Goal: Information Seeking & Learning: Learn about a topic

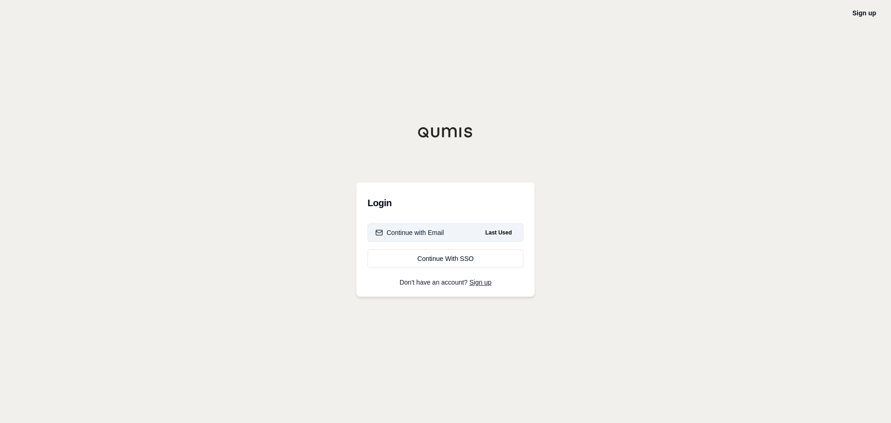
click at [425, 233] on div "Continue with Email" at bounding box center [409, 232] width 69 height 9
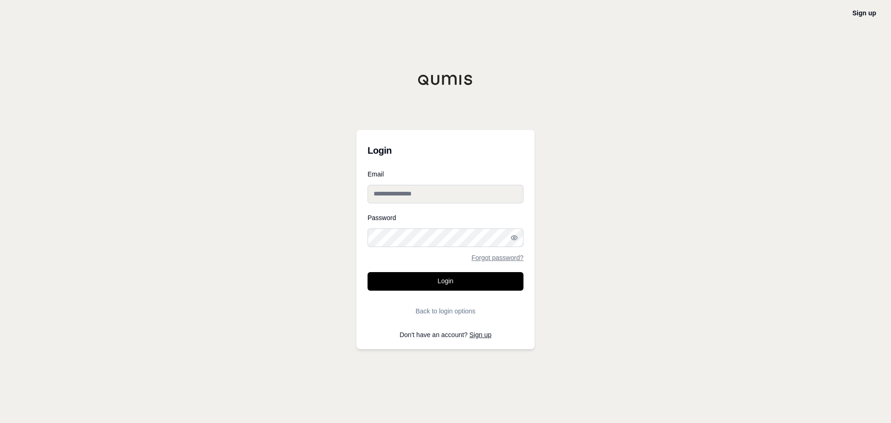
type input "**********"
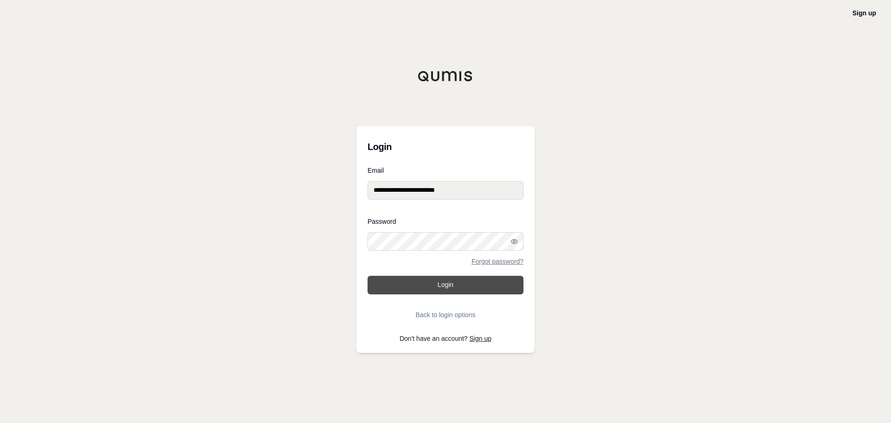
click at [414, 283] on button "Login" at bounding box center [445, 285] width 156 height 19
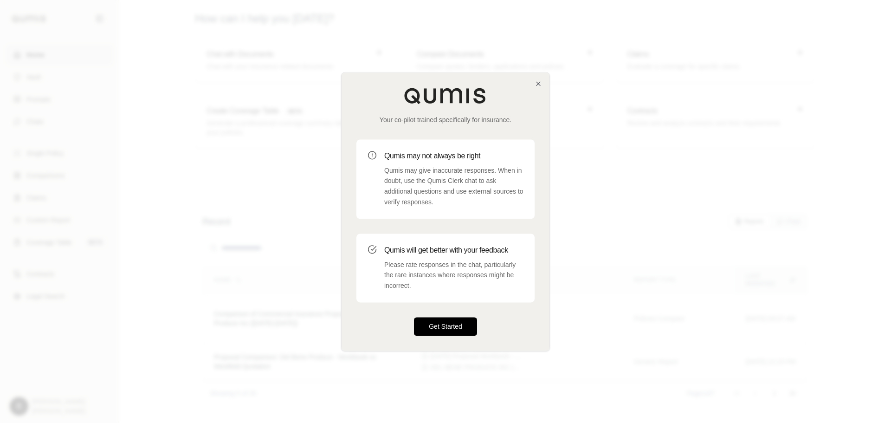
click at [455, 324] on button "Get Started" at bounding box center [445, 326] width 63 height 19
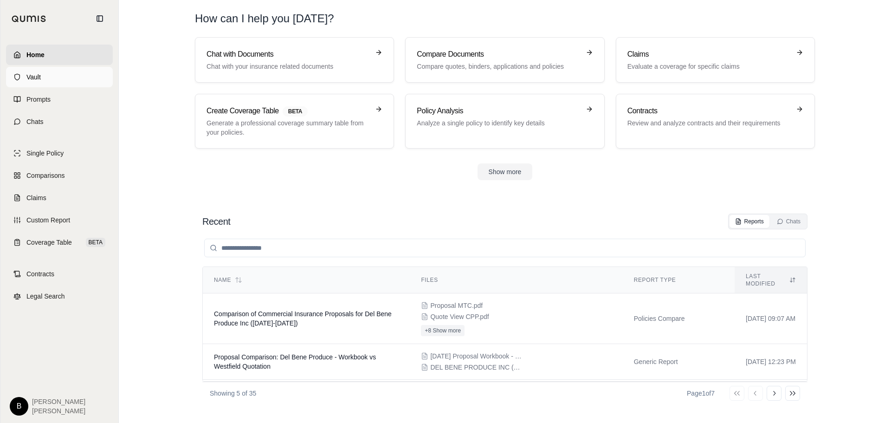
click at [53, 78] on link "Vault" at bounding box center [59, 77] width 107 height 20
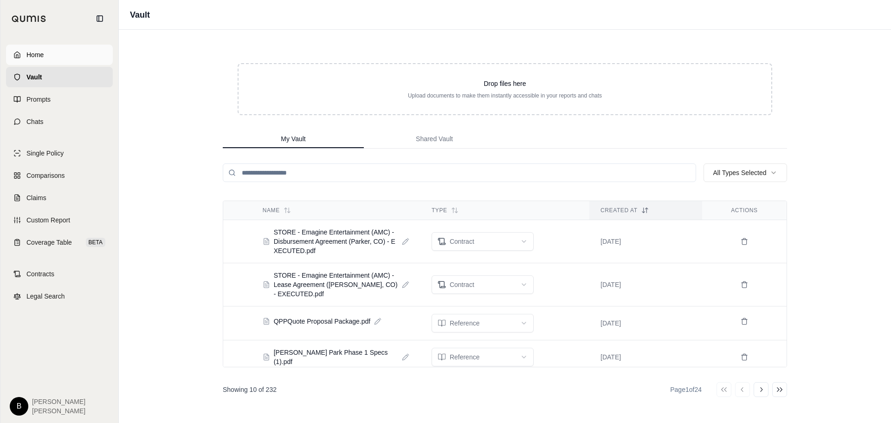
click at [32, 55] on span "Home" at bounding box center [34, 54] width 17 height 9
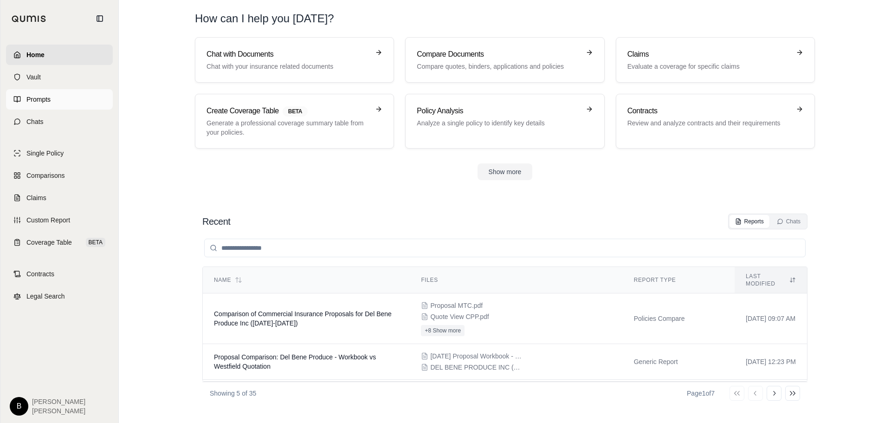
click at [31, 98] on span "Prompts" at bounding box center [38, 99] width 24 height 9
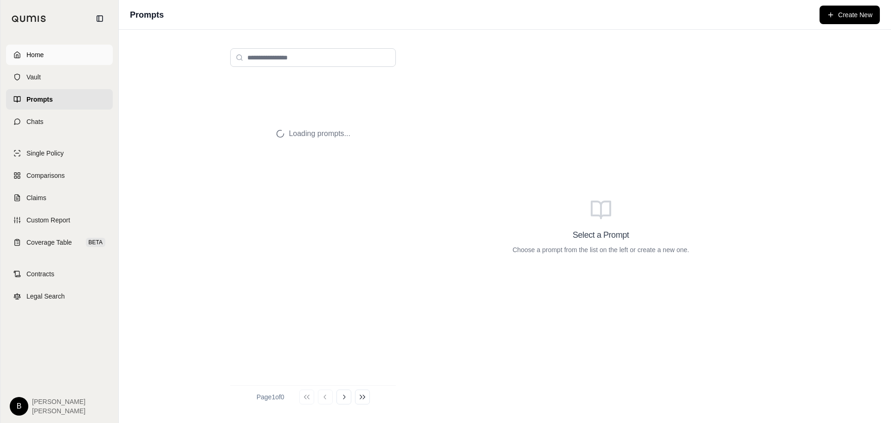
click at [36, 55] on span "Home" at bounding box center [34, 54] width 17 height 9
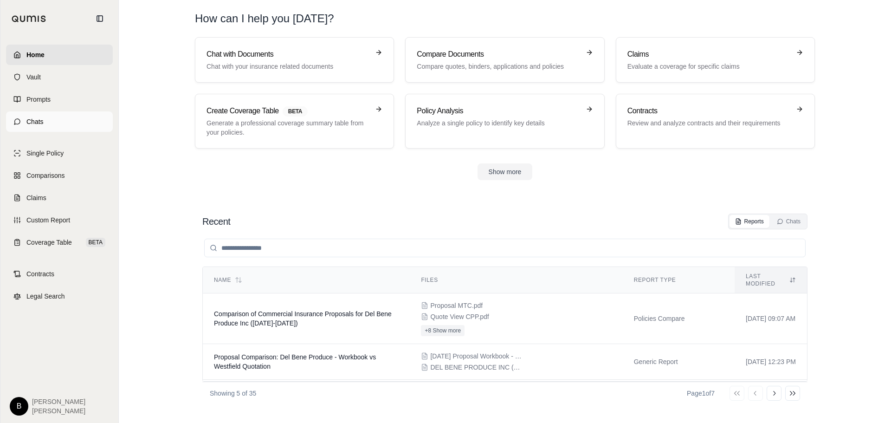
click at [35, 119] on span "Chats" at bounding box center [34, 121] width 17 height 9
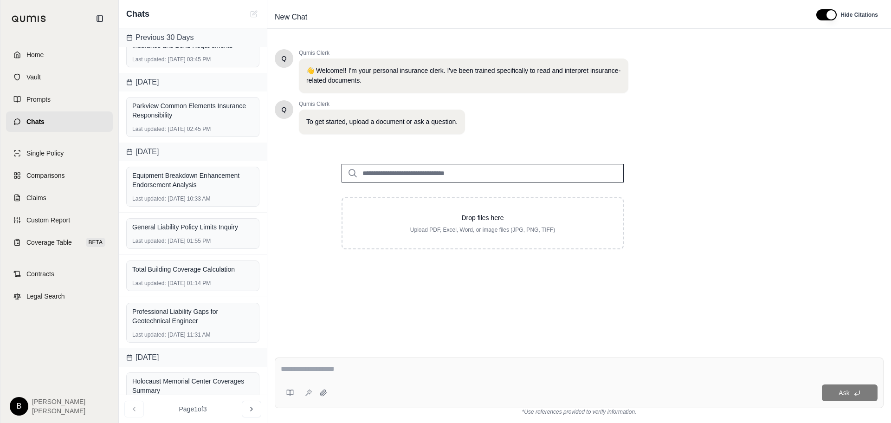
scroll to position [290, 0]
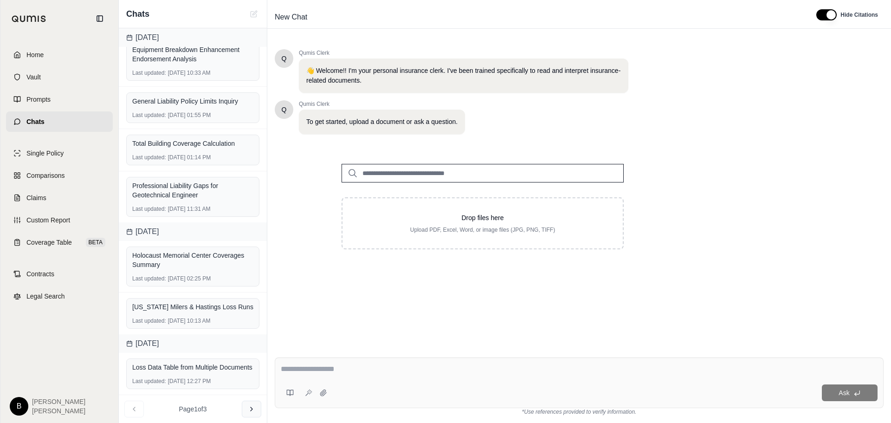
click at [248, 406] on icon at bounding box center [251, 408] width 7 height 7
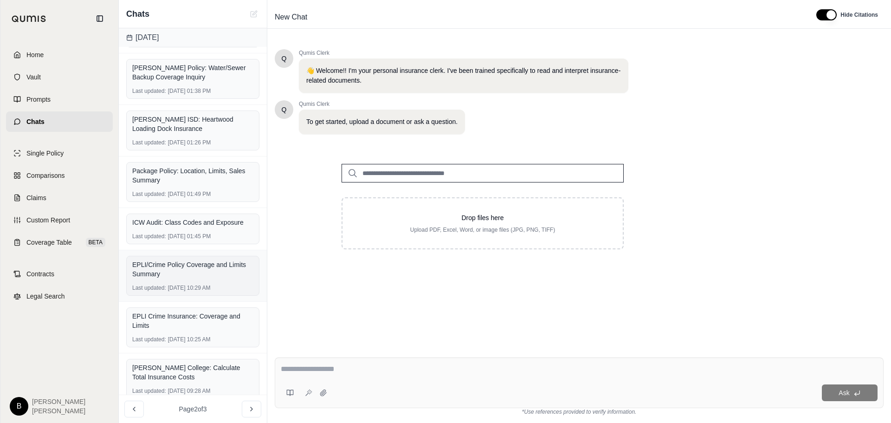
scroll to position [209, 0]
click at [252, 407] on icon at bounding box center [251, 408] width 7 height 7
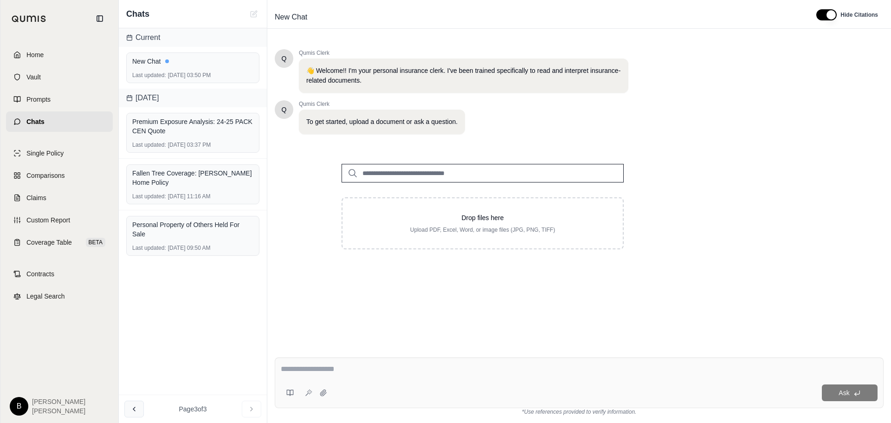
click at [138, 408] on button at bounding box center [133, 408] width 19 height 17
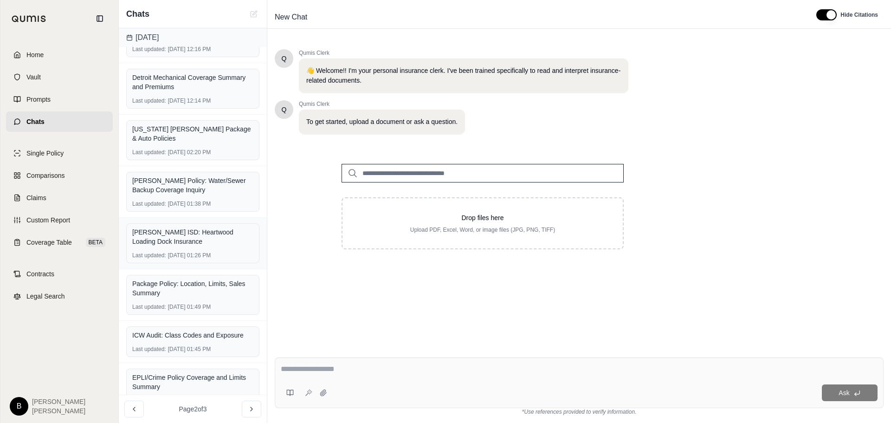
scroll to position [139, 0]
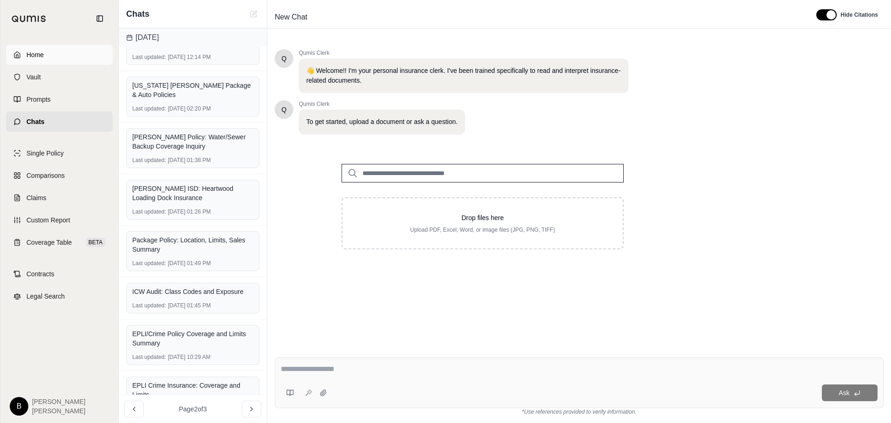
click at [39, 56] on span "Home" at bounding box center [34, 54] width 17 height 9
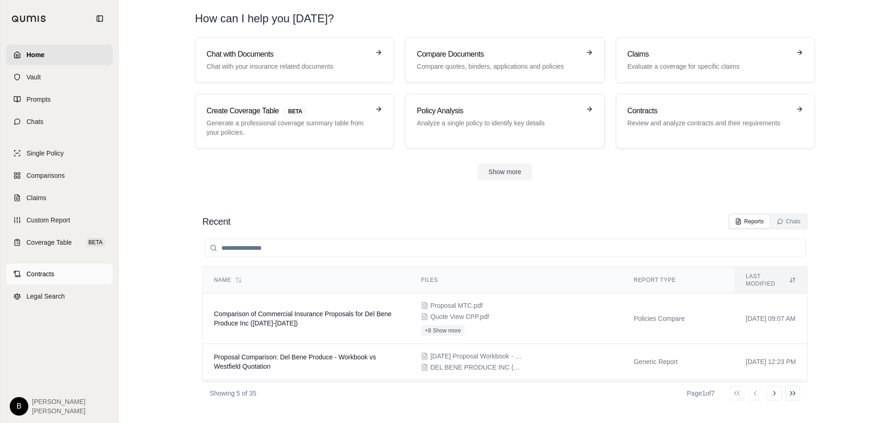
click at [40, 271] on span "Contracts" at bounding box center [40, 273] width 28 height 9
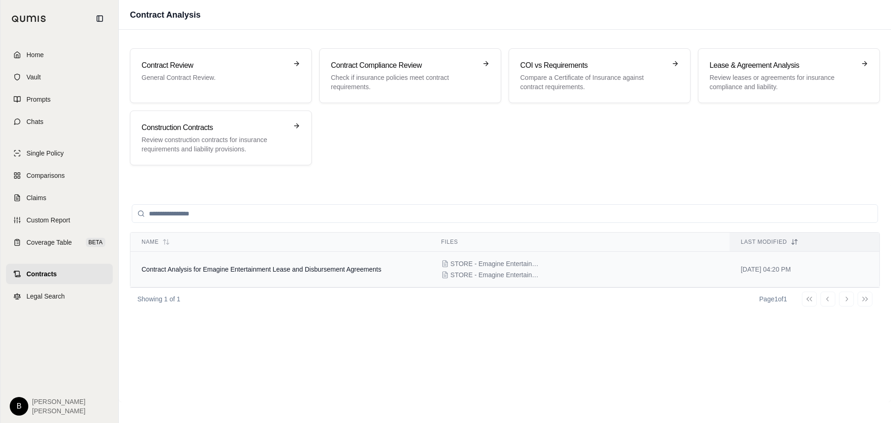
click at [330, 270] on span "Contract Analysis for Emagine Entertainment Lease and Disbursement Agreements" at bounding box center [261, 268] width 240 height 7
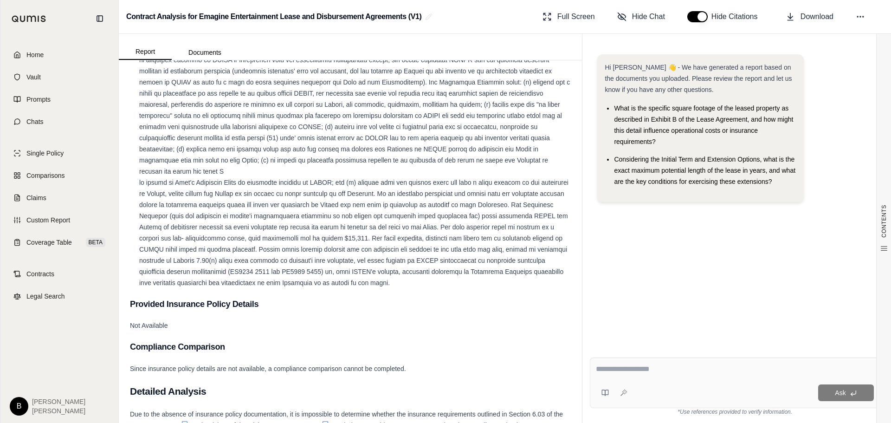
scroll to position [1577, 0]
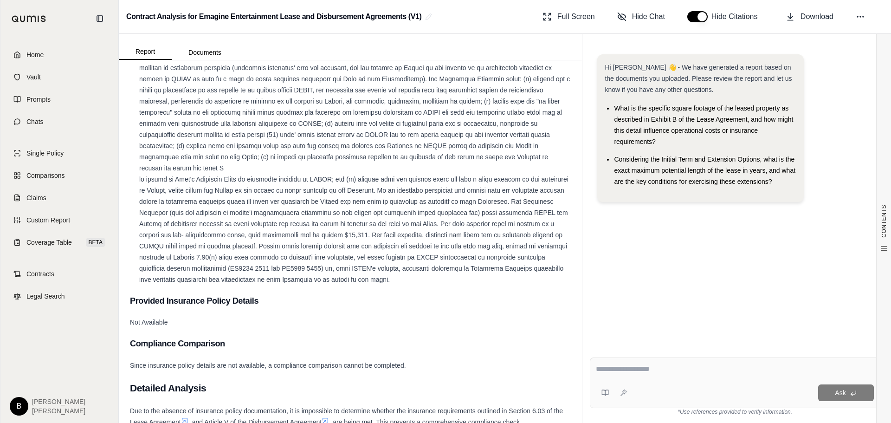
click at [657, 367] on textarea at bounding box center [735, 368] width 278 height 11
type textarea "**********"
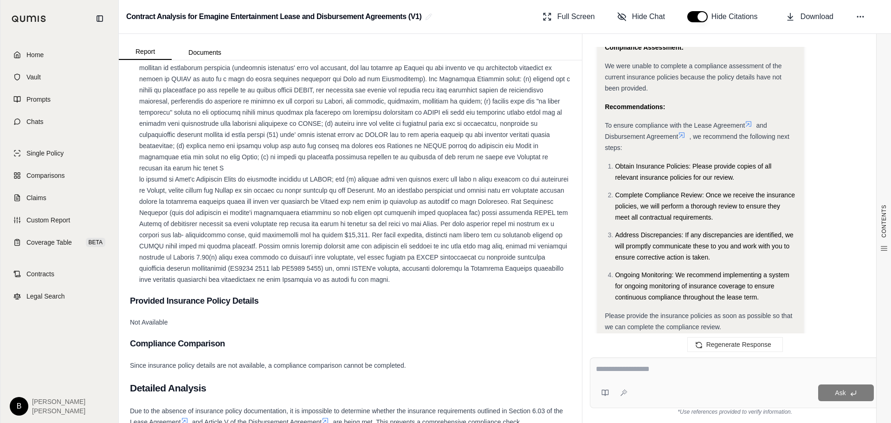
scroll to position [1641, 0]
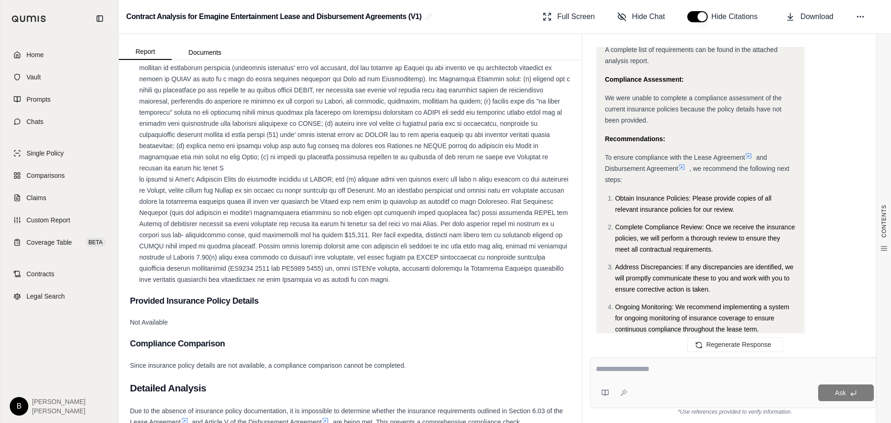
click at [751, 152] on icon at bounding box center [748, 155] width 7 height 7
click at [684, 164] on icon at bounding box center [682, 167] width 6 height 6
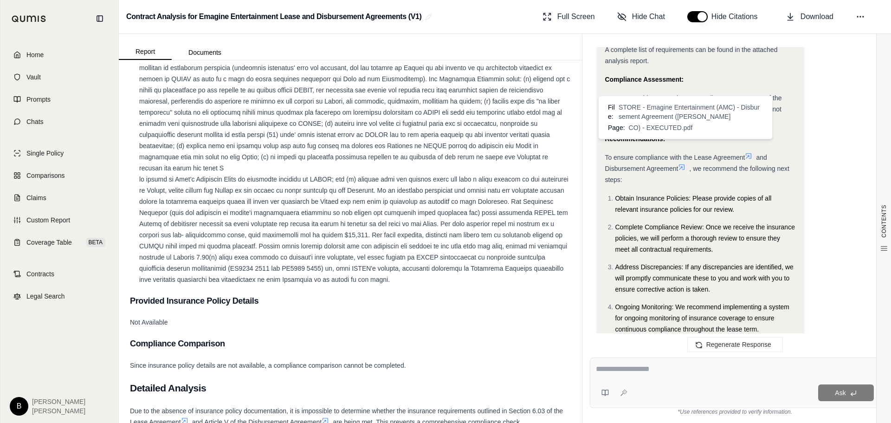
click at [684, 163] on icon at bounding box center [681, 166] width 7 height 7
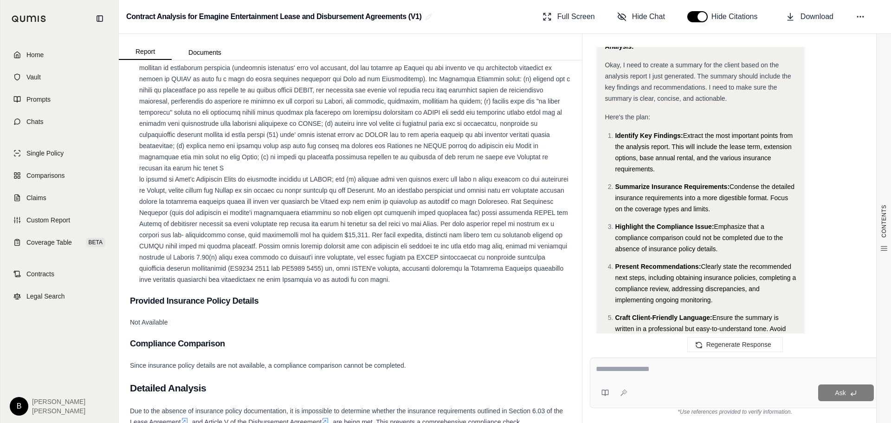
scroll to position [0, 0]
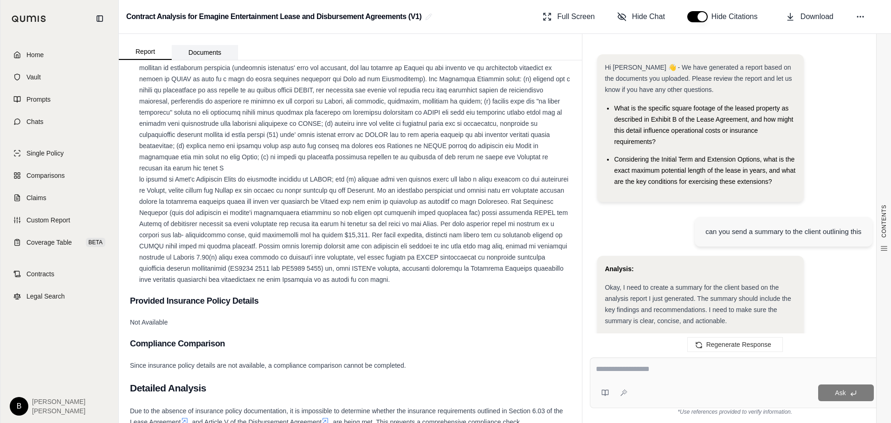
click at [213, 52] on button "Documents" at bounding box center [205, 52] width 66 height 15
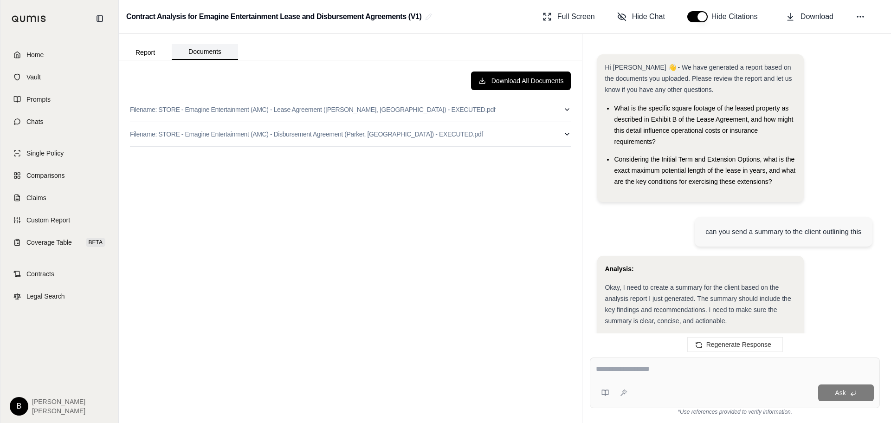
click at [138, 48] on button "Report" at bounding box center [145, 52] width 53 height 15
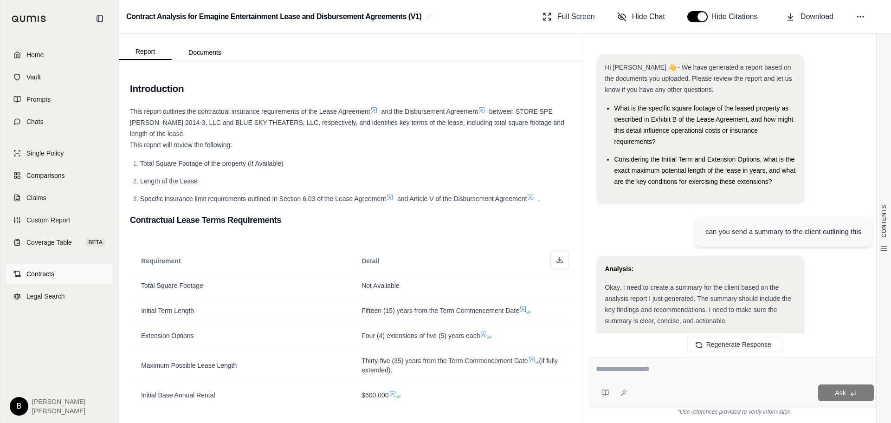
click at [43, 275] on span "Contracts" at bounding box center [40, 273] width 28 height 9
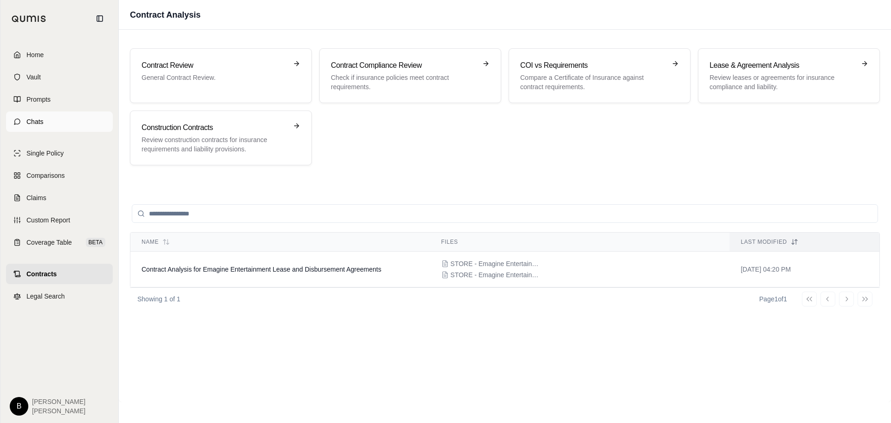
click at [34, 126] on link "Chats" at bounding box center [59, 121] width 107 height 20
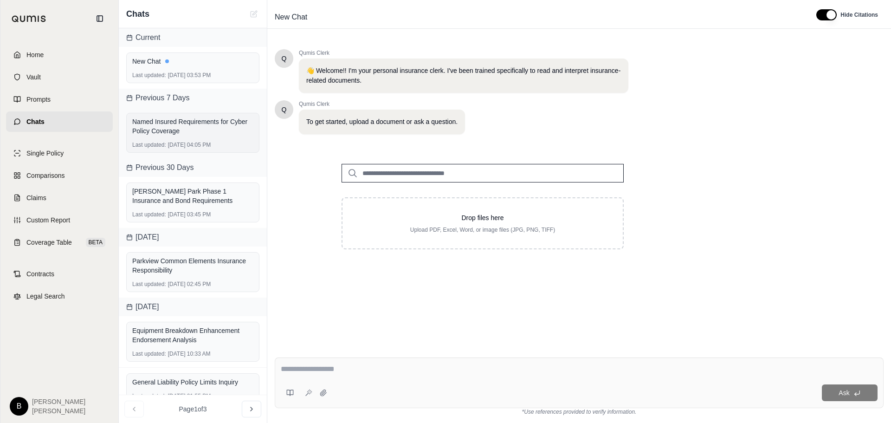
click at [206, 128] on div "Named Insured Requirements for Cyber Policy Coverage" at bounding box center [192, 126] width 121 height 19
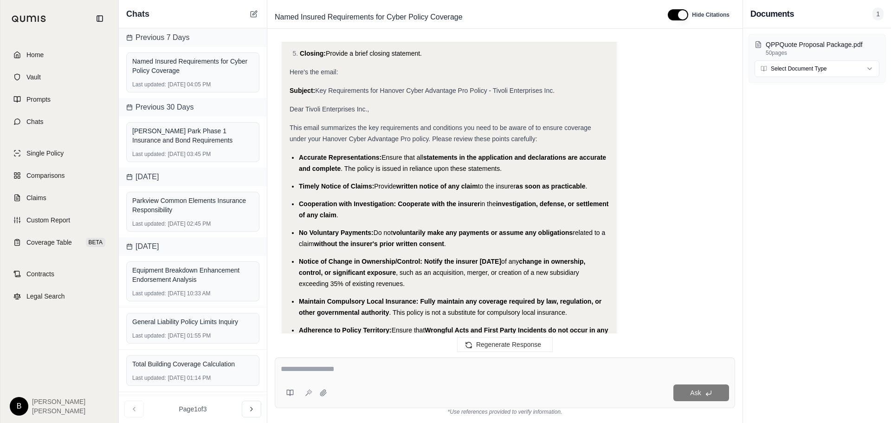
scroll to position [3201, 0]
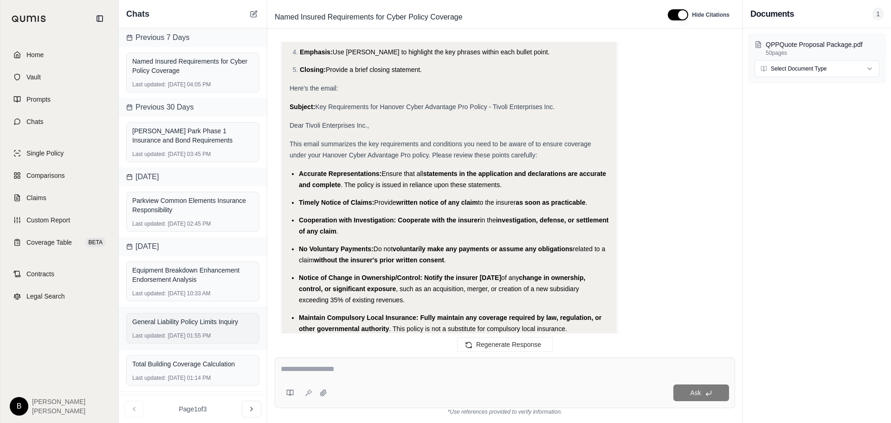
click at [224, 324] on div "General Liability Policy Limits Inquiry" at bounding box center [192, 321] width 121 height 9
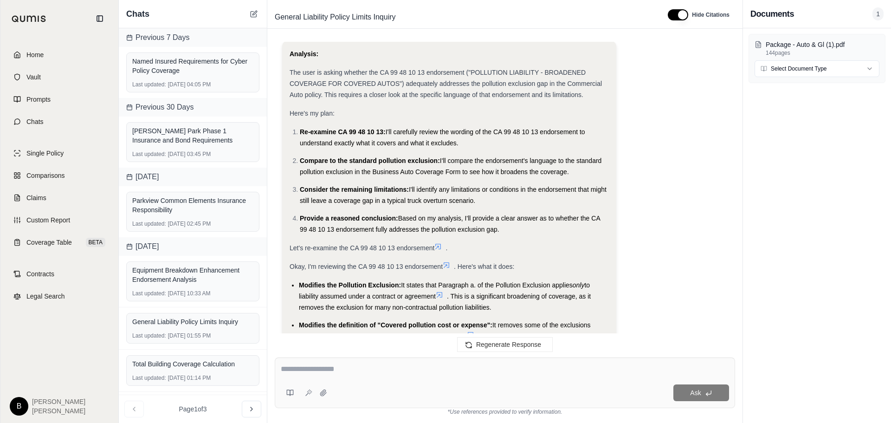
scroll to position [6987, 0]
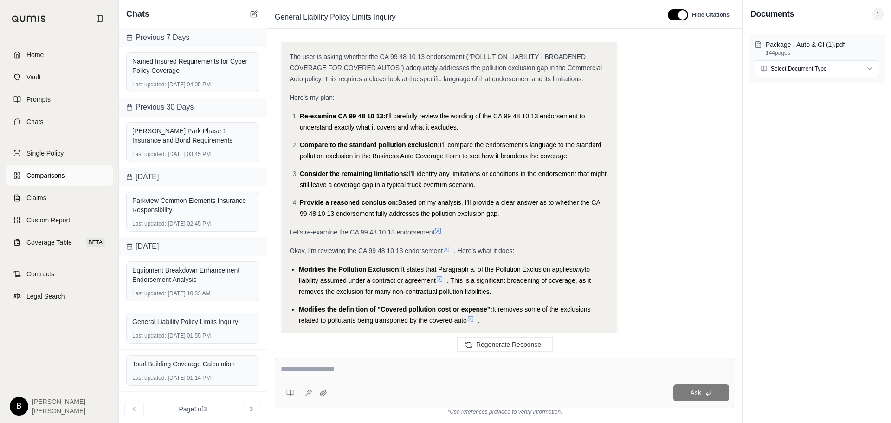
click at [43, 172] on span "Comparisons" at bounding box center [45, 175] width 38 height 9
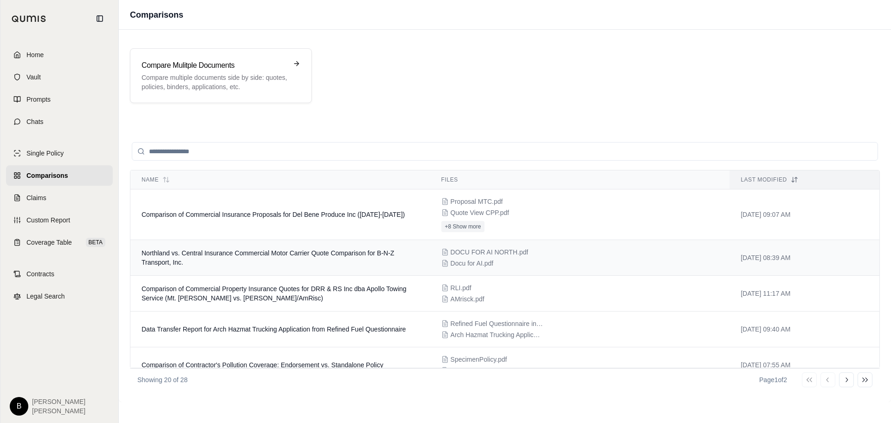
click at [379, 257] on td "Northland vs. Central Insurance Commercial Motor Carrier Quote Comparison for B…" at bounding box center [280, 258] width 300 height 36
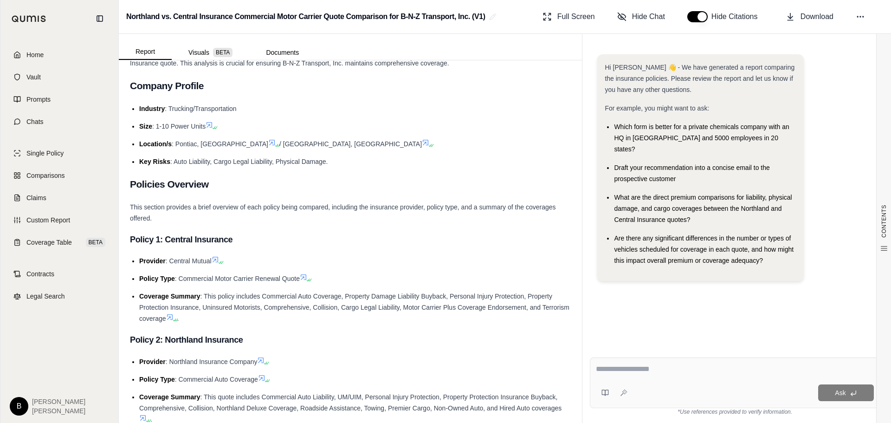
scroll to position [232, 0]
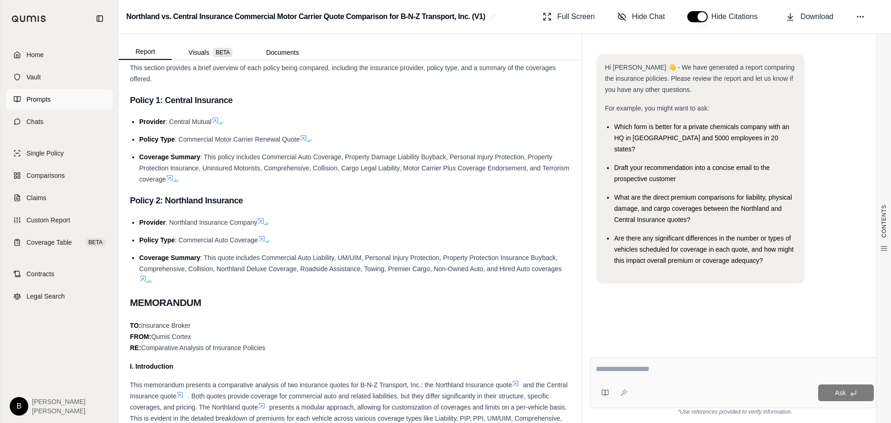
click at [53, 94] on link "Prompts" at bounding box center [59, 99] width 107 height 20
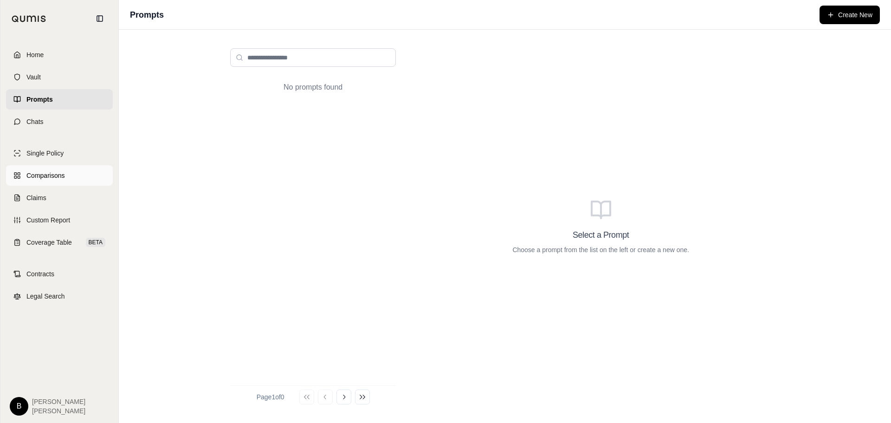
click at [46, 174] on span "Comparisons" at bounding box center [45, 175] width 38 height 9
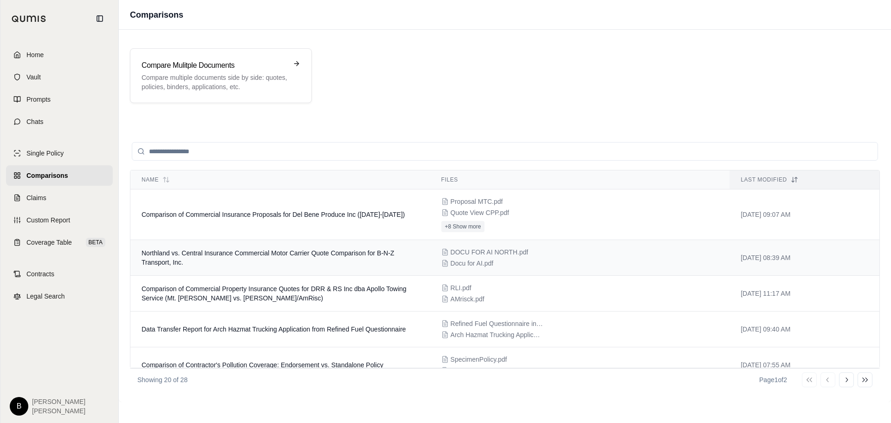
click at [277, 265] on td "Northland vs. Central Insurance Commercial Motor Carrier Quote Comparison for B…" at bounding box center [280, 258] width 300 height 36
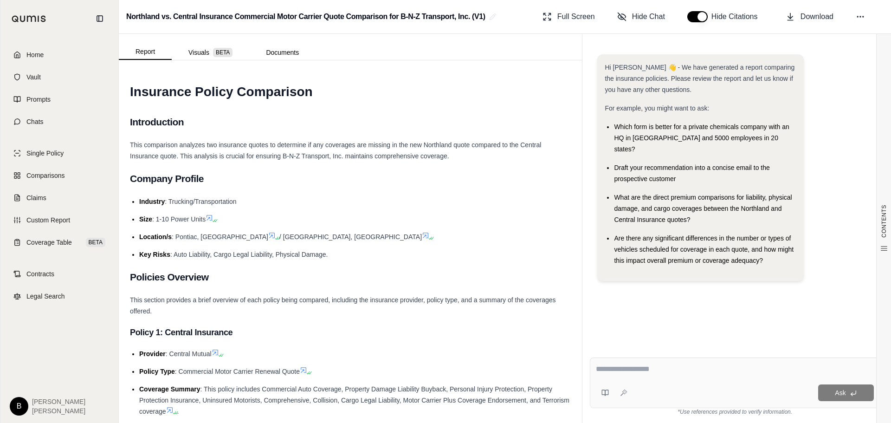
click at [609, 370] on textarea at bounding box center [735, 368] width 278 height 11
click at [611, 367] on textarea at bounding box center [735, 368] width 278 height 11
type textarea "**********"
click at [626, 392] on icon at bounding box center [623, 392] width 7 height 7
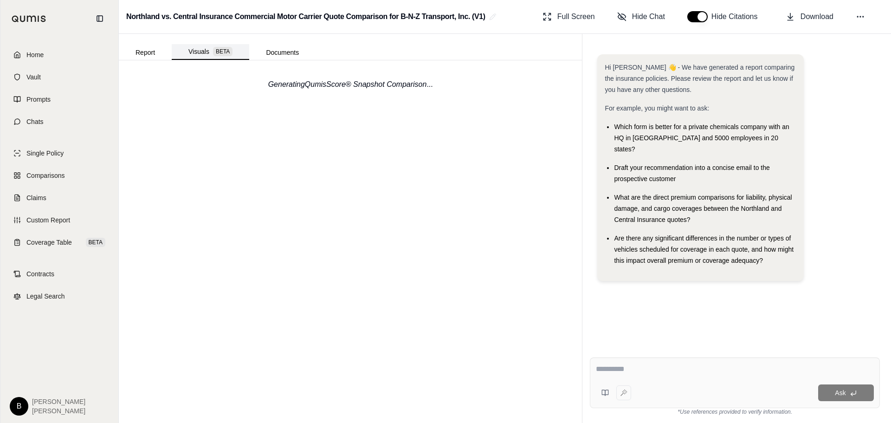
click at [214, 51] on span "BETA" at bounding box center [222, 51] width 19 height 9
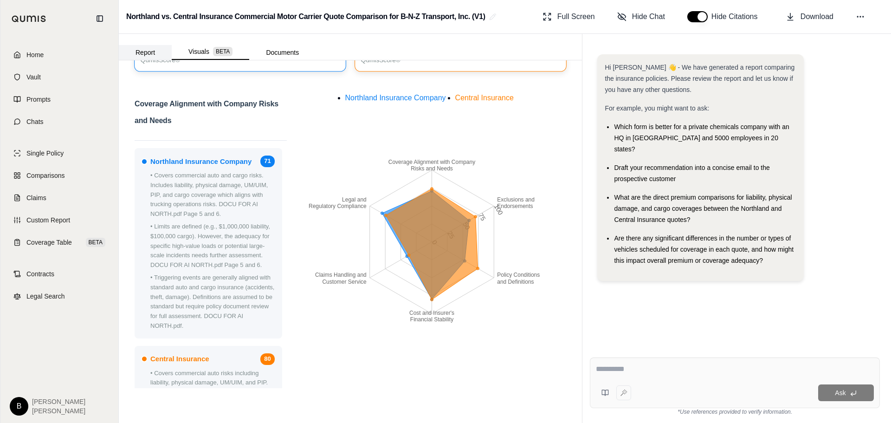
click at [151, 50] on button "Report" at bounding box center [145, 52] width 53 height 15
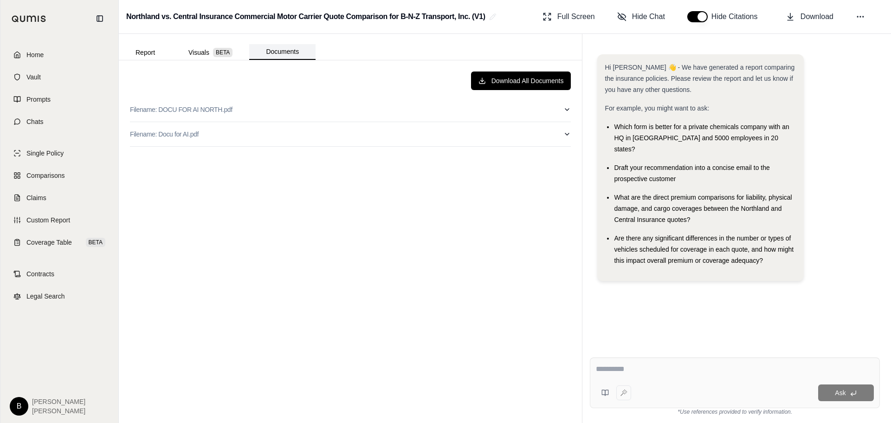
click at [285, 51] on button "Documents" at bounding box center [282, 52] width 66 height 16
click at [145, 53] on button "Report" at bounding box center [145, 52] width 53 height 15
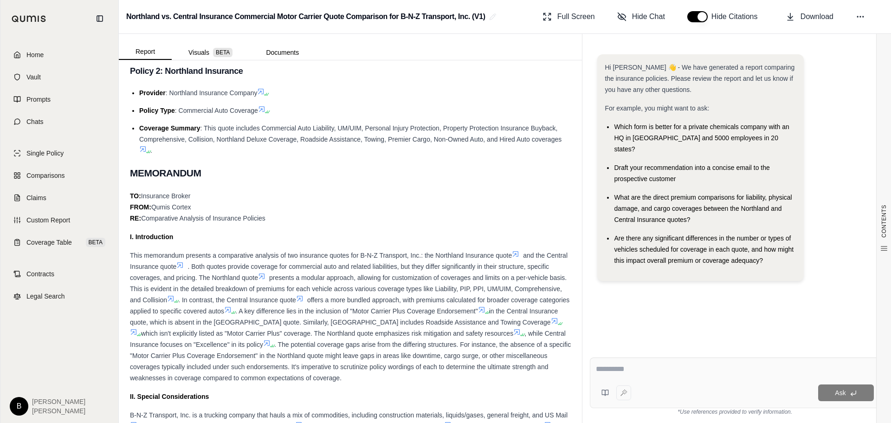
scroll to position [464, 0]
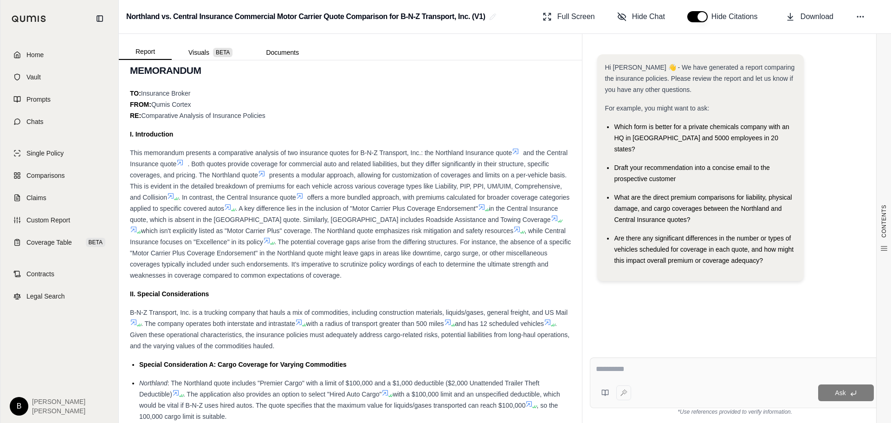
click at [231, 206] on icon at bounding box center [227, 206] width 7 height 7
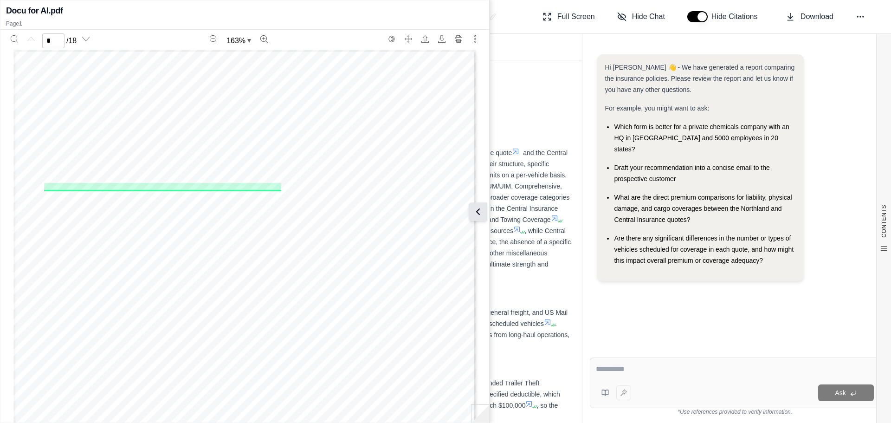
click at [481, 207] on icon at bounding box center [477, 211] width 11 height 11
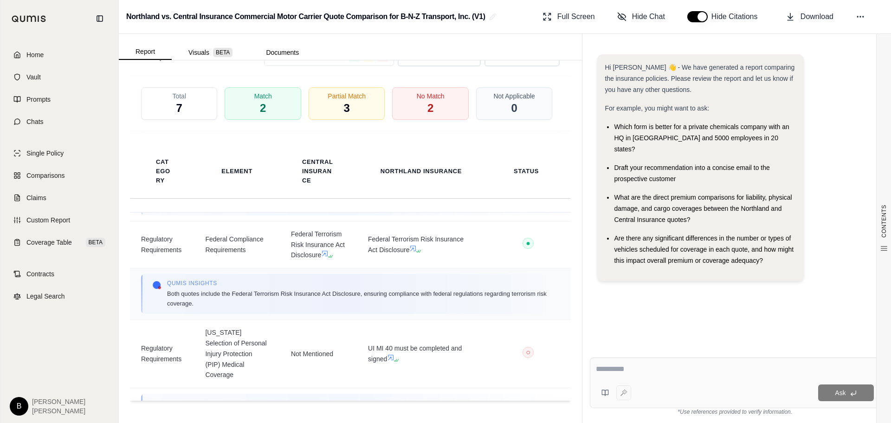
scroll to position [542, 0]
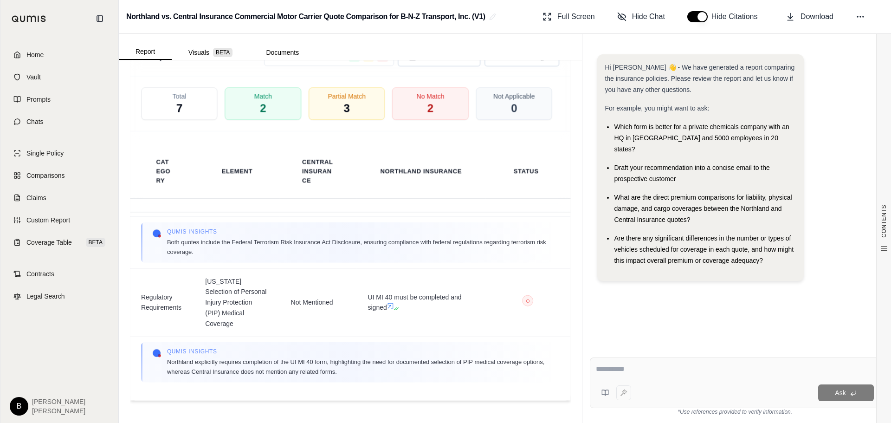
click at [690, 19] on button "button" at bounding box center [697, 16] width 20 height 11
click at [803, 15] on span "Download" at bounding box center [816, 16] width 33 height 11
click at [48, 168] on link "Comparisons" at bounding box center [59, 175] width 107 height 20
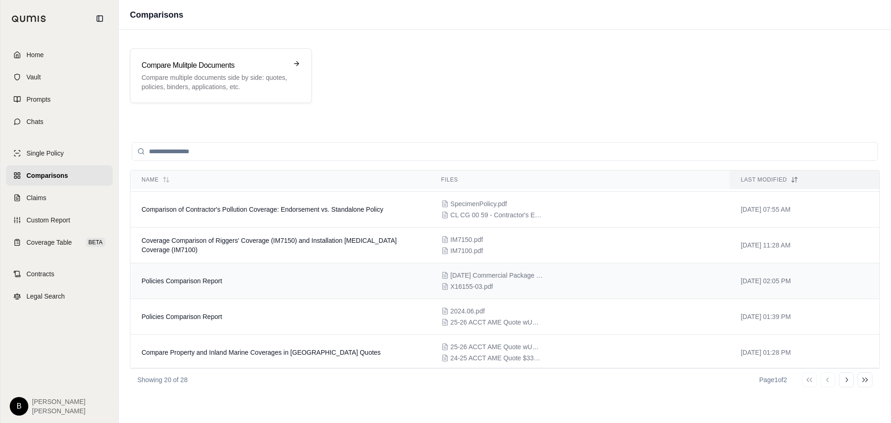
scroll to position [139, 0]
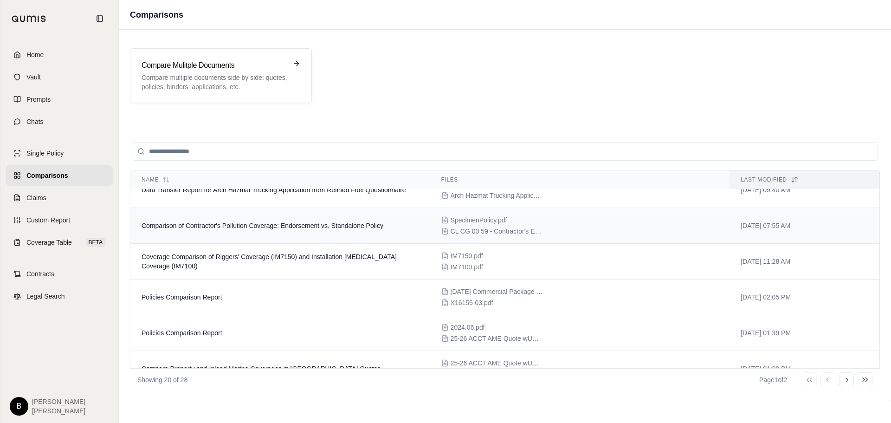
click at [309, 229] on span "Comparison of Contractor's Pollution Coverage: Endorsement vs. Standalone Policy" at bounding box center [262, 225] width 242 height 7
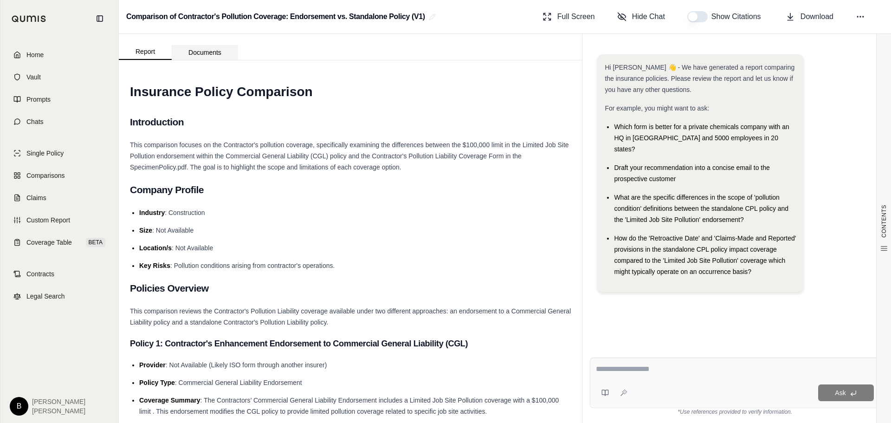
click at [207, 52] on button "Documents" at bounding box center [205, 52] width 66 height 15
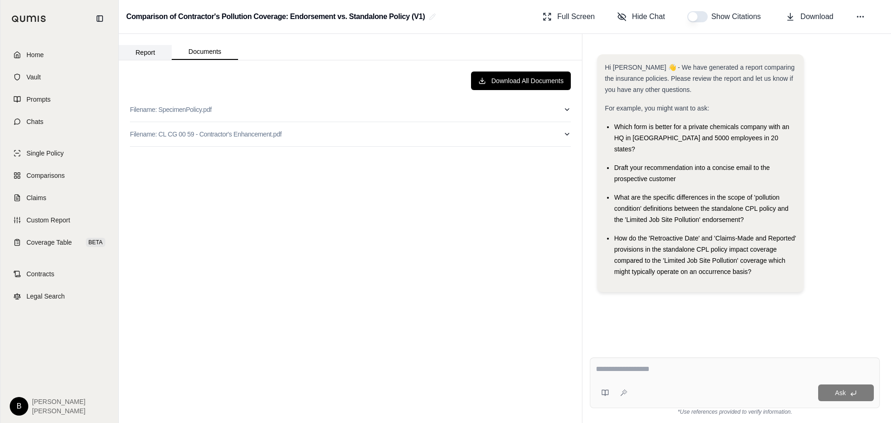
click at [148, 51] on button "Report" at bounding box center [145, 52] width 53 height 15
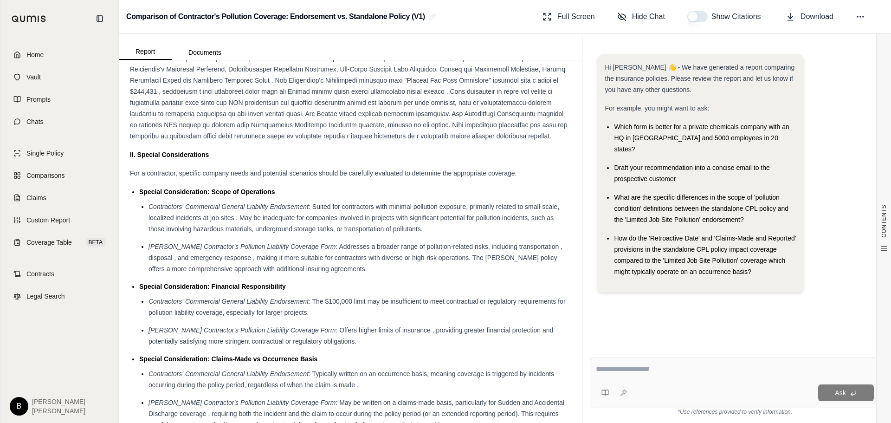
scroll to position [696, 0]
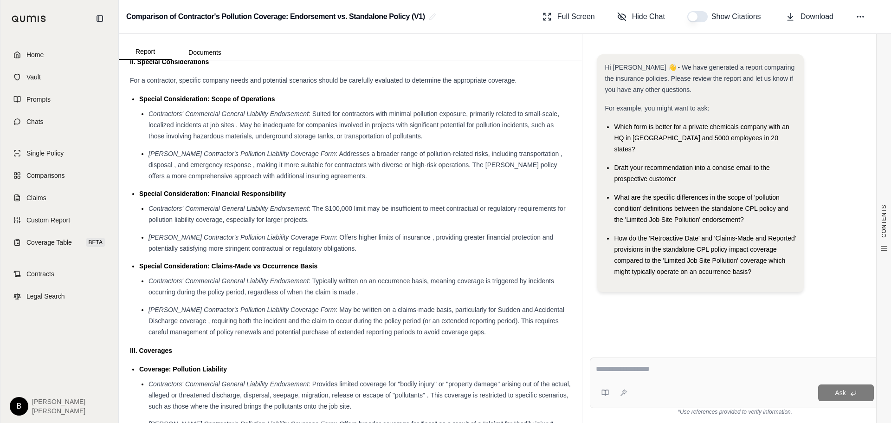
click at [681, 370] on textarea at bounding box center [735, 368] width 278 height 11
type textarea "**********"
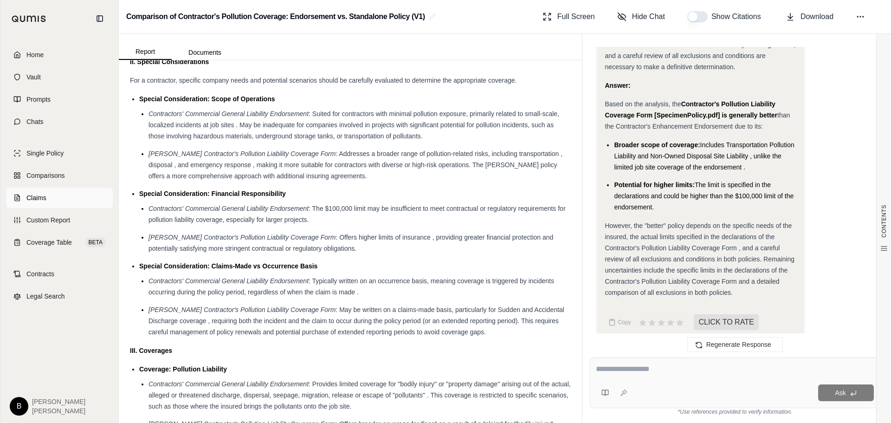
click at [44, 190] on link "Claims" at bounding box center [59, 197] width 107 height 20
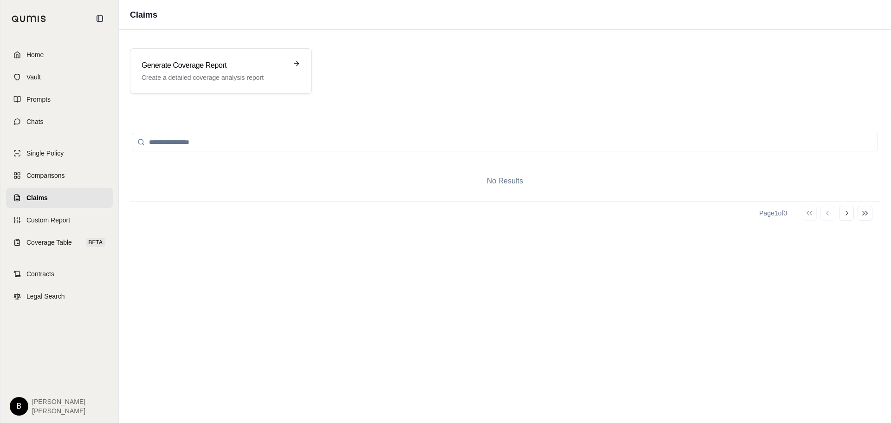
click at [364, 141] on input "search" at bounding box center [505, 142] width 746 height 19
click at [228, 79] on p "Create a detailed coverage analysis report" at bounding box center [214, 77] width 146 height 9
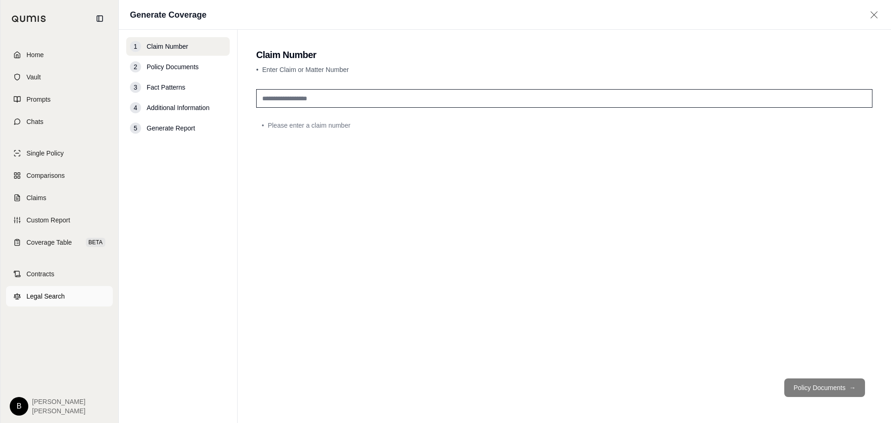
click at [35, 296] on span "Legal Search" at bounding box center [45, 295] width 39 height 9
